Goal: Task Accomplishment & Management: Complete application form

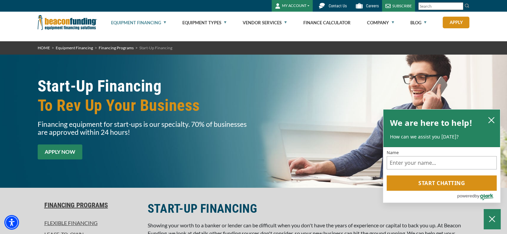
click at [52, 145] on link "APPLY NOW" at bounding box center [60, 152] width 45 height 15
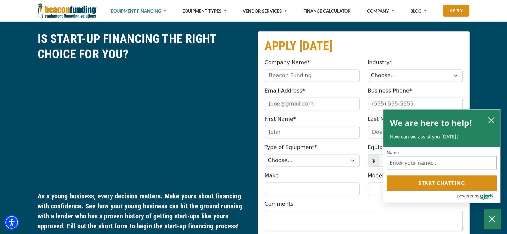
scroll to position [316, 0]
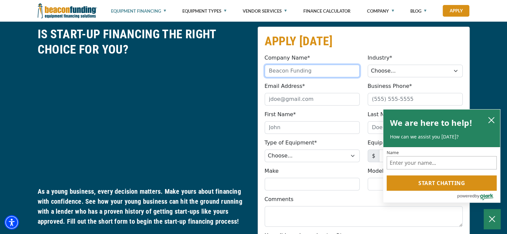
click at [273, 73] on input "Company Name*" at bounding box center [311, 71] width 95 height 13
type input "JTW Revelations Trucking LLC"
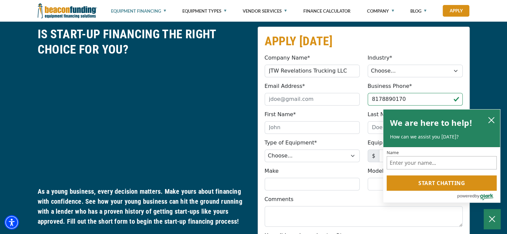
type input "[PHONE_NUMBER]"
click at [382, 75] on select "Choose... Towing Landscape/Hardscape Decorated Apparel Septic Light Constructio…" at bounding box center [414, 71] width 95 height 13
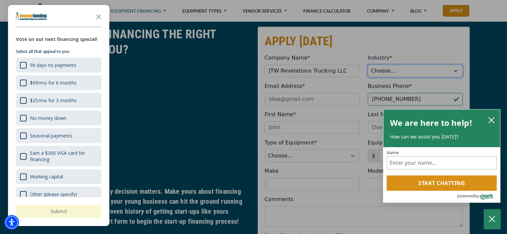
select select "5"
click at [367, 65] on select "Choose... Towing Landscape/Hardscape Decorated Apparel Septic Light Constructio…" at bounding box center [414, 71] width 95 height 13
click at [99, 19] on icon "Close the survey" at bounding box center [98, 16] width 13 height 13
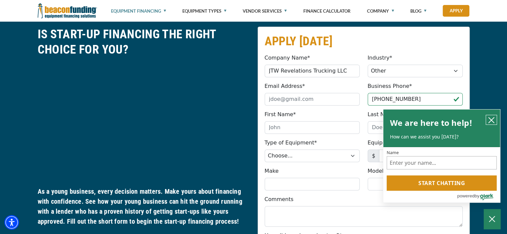
click at [491, 118] on icon "close chatbox" at bounding box center [491, 120] width 7 height 7
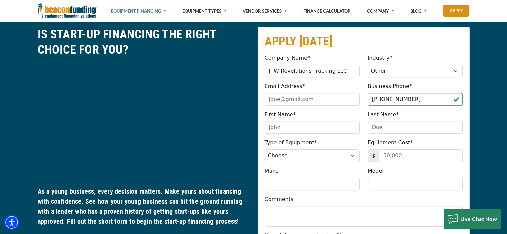
click at [290, 90] on div "Email Address* Please provide a valid email address." at bounding box center [311, 93] width 103 height 23
click at [287, 100] on input "Email Address*" at bounding box center [311, 99] width 95 height 13
type input "[EMAIL_ADDRESS][DOMAIN_NAME]"
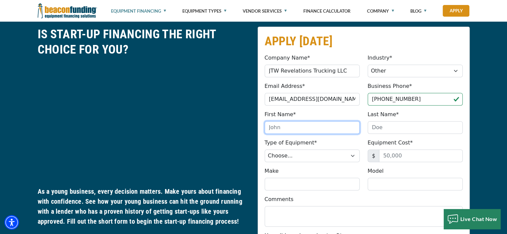
click at [307, 125] on input "First Name*" at bounding box center [311, 127] width 95 height 13
type input "[PERSON_NAME]"
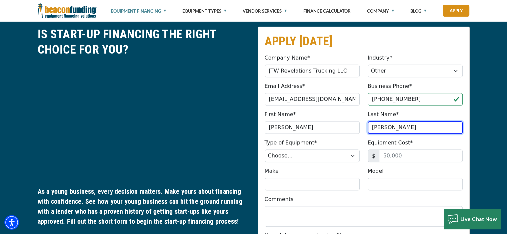
type input "[PERSON_NAME]"
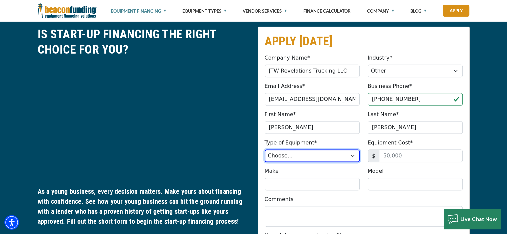
click at [299, 159] on select "Choose... Backhoe Boom/Bucket Truck Chipper Commercial Mower Crane DTG/DTF Prin…" at bounding box center [311, 156] width 95 height 13
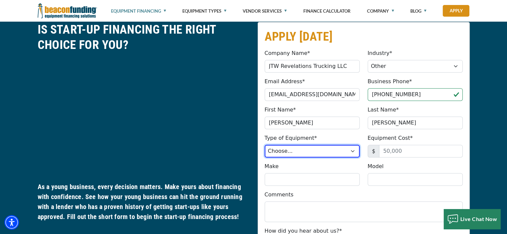
scroll to position [325, 0]
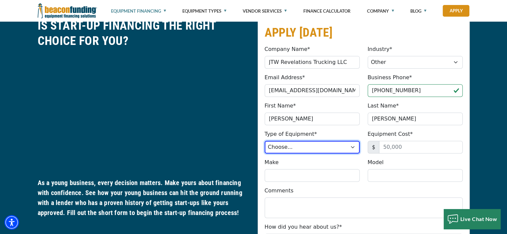
click at [284, 143] on select "Choose... Backhoe Boom/Bucket Truck Chipper Commercial Mower Crane DTG/DTF Prin…" at bounding box center [311, 147] width 95 height 13
select select "7"
click at [264, 141] on select "Choose... Backhoe Boom/Bucket Truck Chipper Commercial Mower Crane DTG/DTF Prin…" at bounding box center [311, 147] width 95 height 13
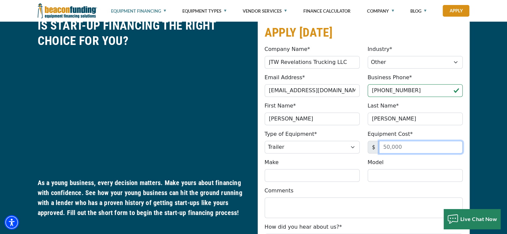
click at [394, 145] on input "Equipment Cost*" at bounding box center [421, 147] width 84 height 13
type input "1"
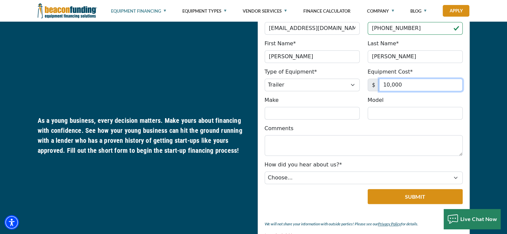
type input "10,000"
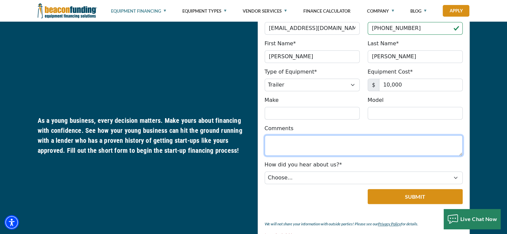
click at [293, 142] on textarea "Comments" at bounding box center [363, 145] width 198 height 21
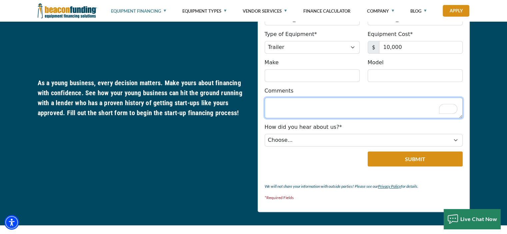
scroll to position [426, 0]
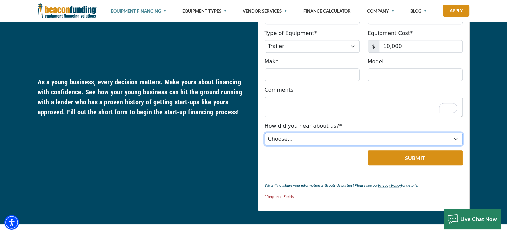
click at [313, 138] on select "Choose... Internet Search Vendor Referral Word of Mouth Client Referral Email E…" at bounding box center [363, 139] width 198 height 13
select select "5"
click at [264, 133] on select "Choose... Internet Search Vendor Referral Word of Mouth Client Referral Email E…" at bounding box center [363, 139] width 198 height 13
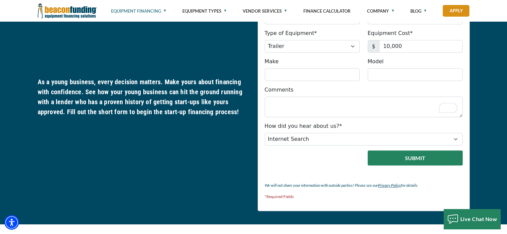
click at [398, 160] on button "Submit" at bounding box center [414, 158] width 95 height 15
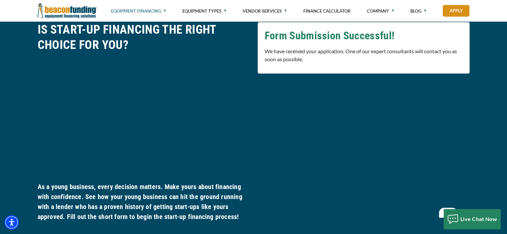
scroll to position [316, 0]
